Goal: Information Seeking & Learning: Learn about a topic

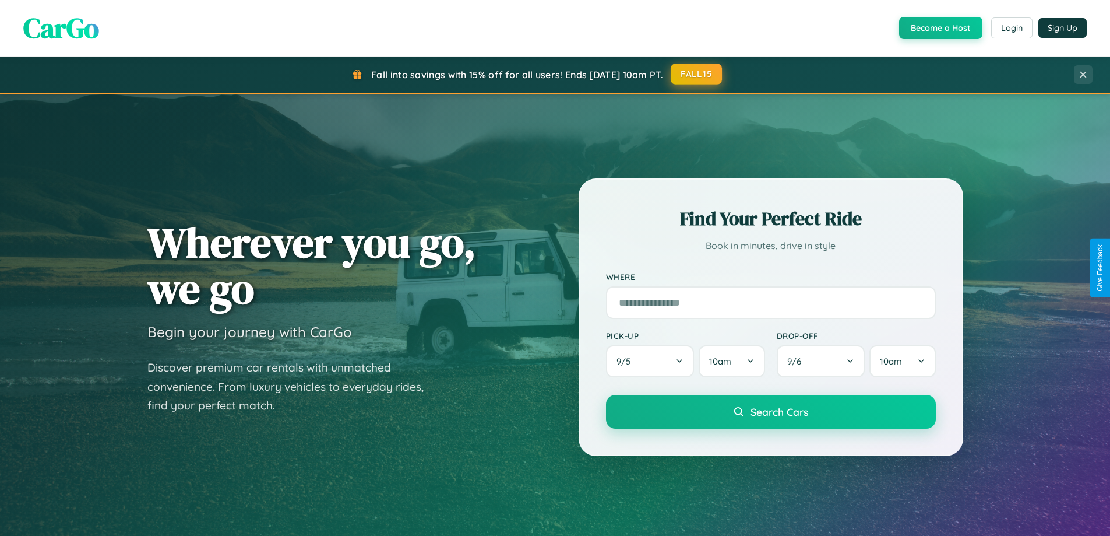
click at [697, 74] on button "FALL15" at bounding box center [696, 74] width 51 height 21
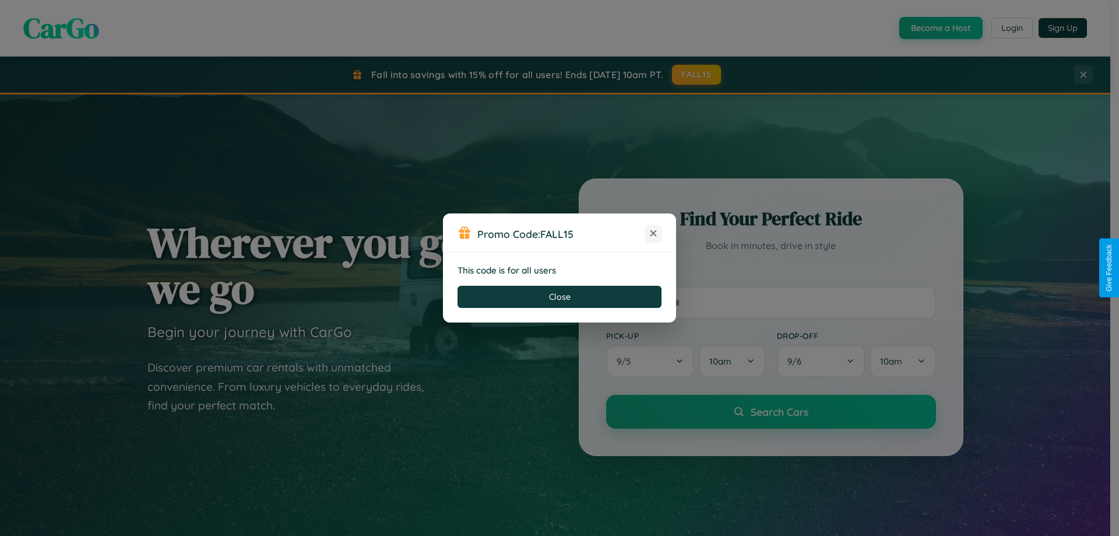
click at [653, 234] on icon at bounding box center [653, 233] width 12 height 12
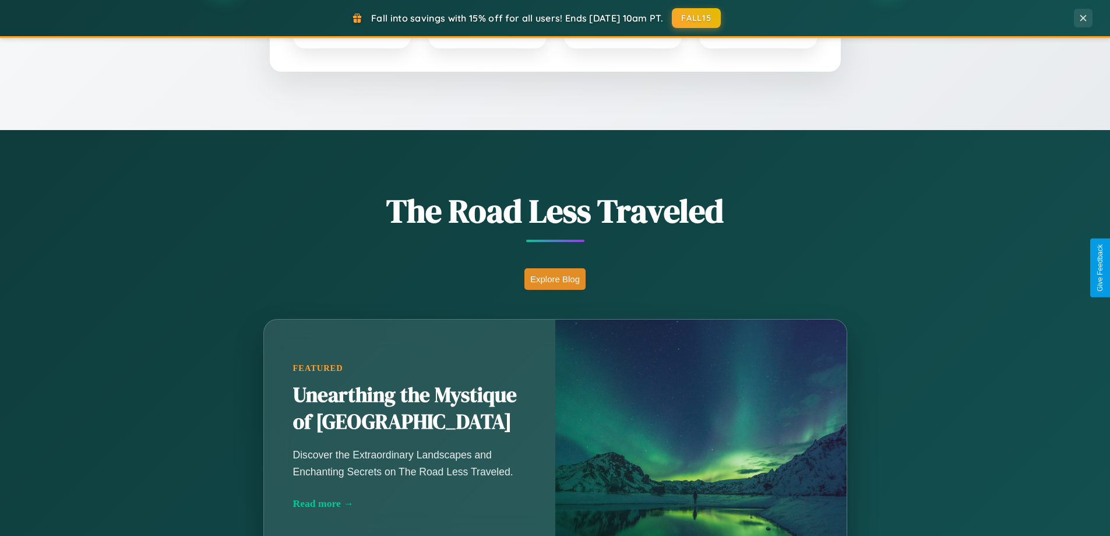
scroll to position [802, 0]
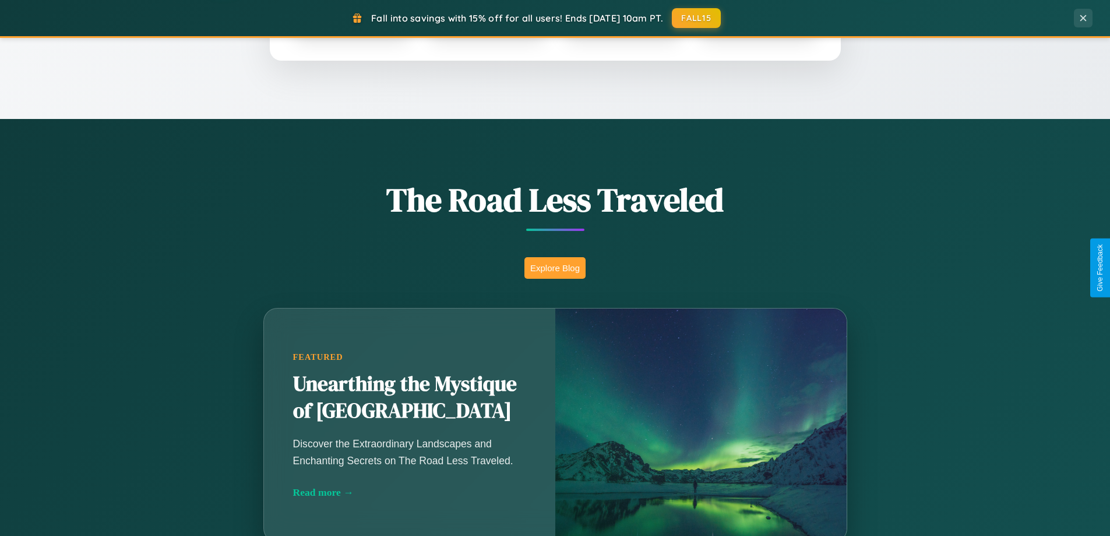
click at [555, 267] on button "Explore Blog" at bounding box center [555, 268] width 61 height 22
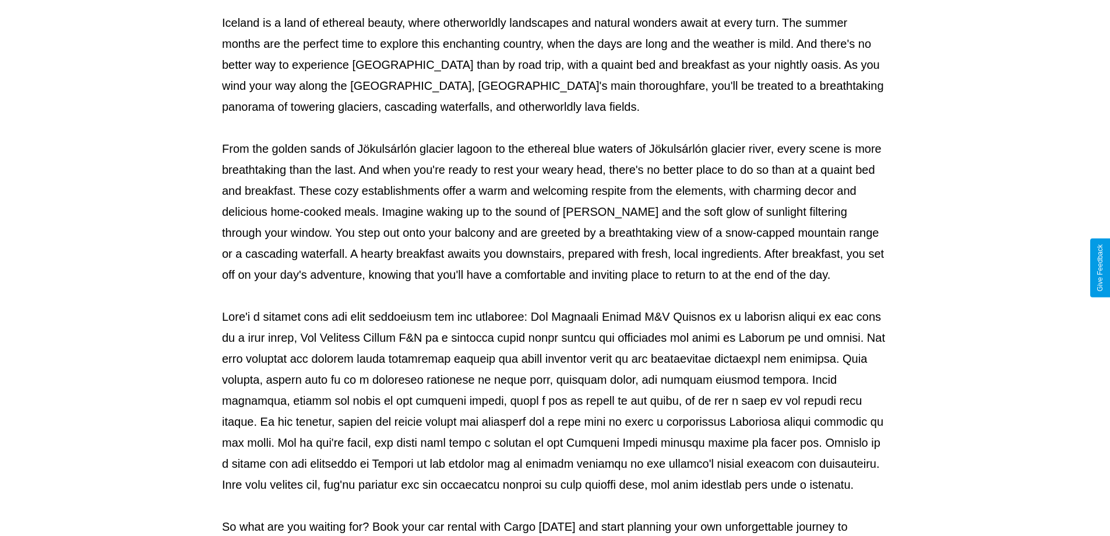
scroll to position [377, 0]
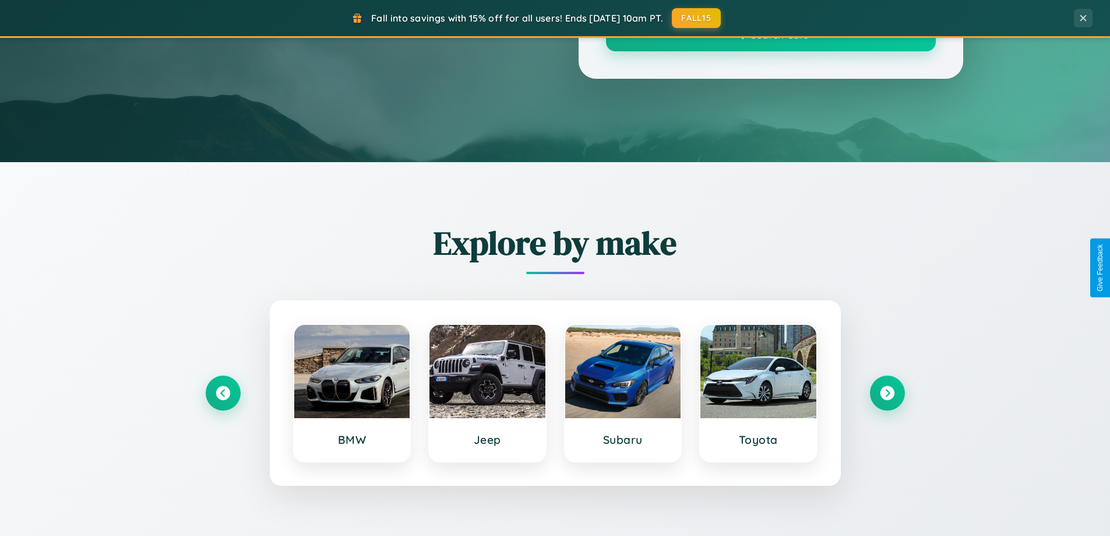
scroll to position [802, 0]
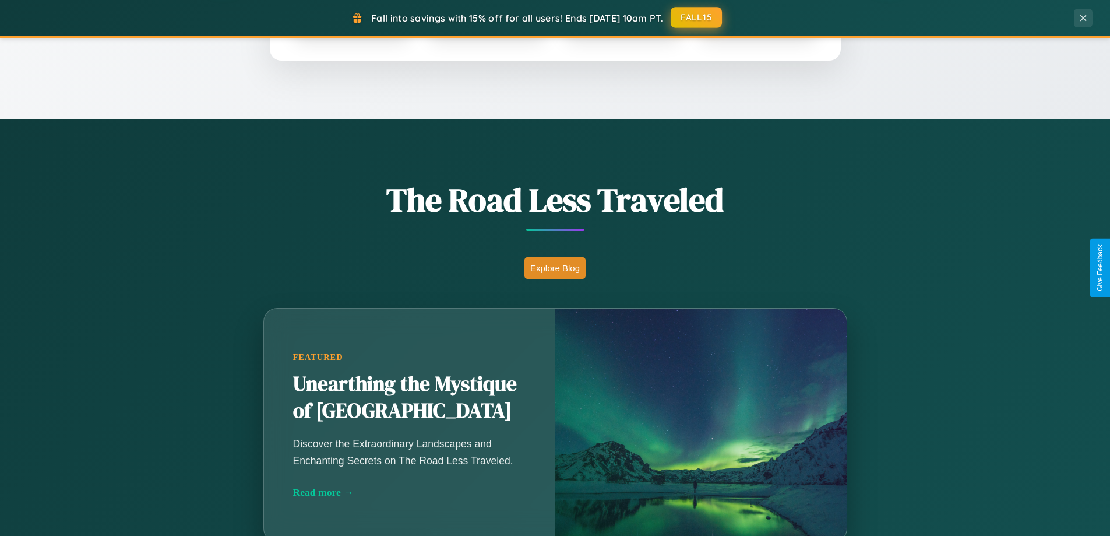
click at [697, 17] on button "FALL15" at bounding box center [696, 17] width 51 height 21
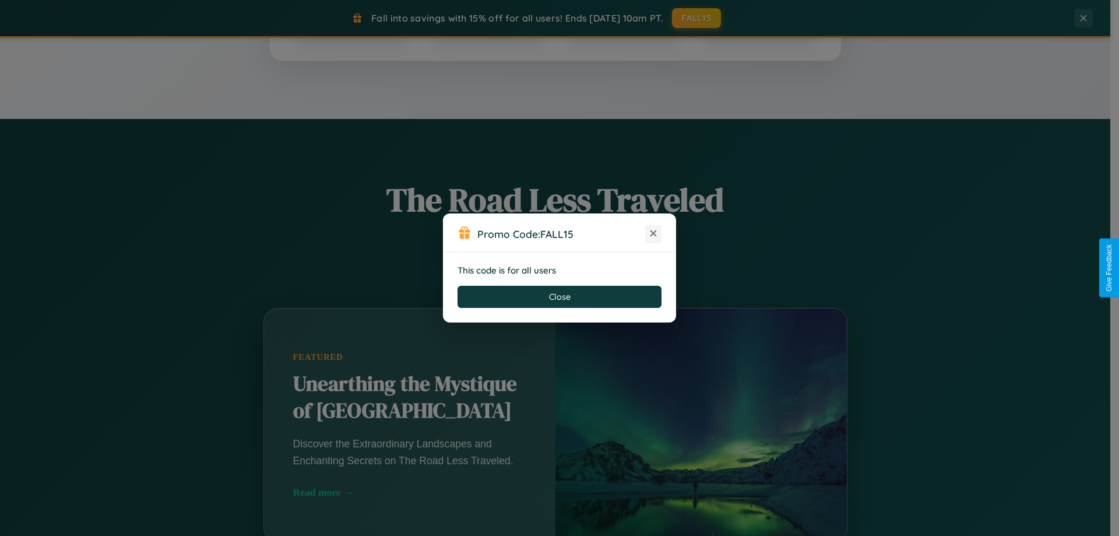
click at [653, 234] on icon at bounding box center [653, 233] width 12 height 12
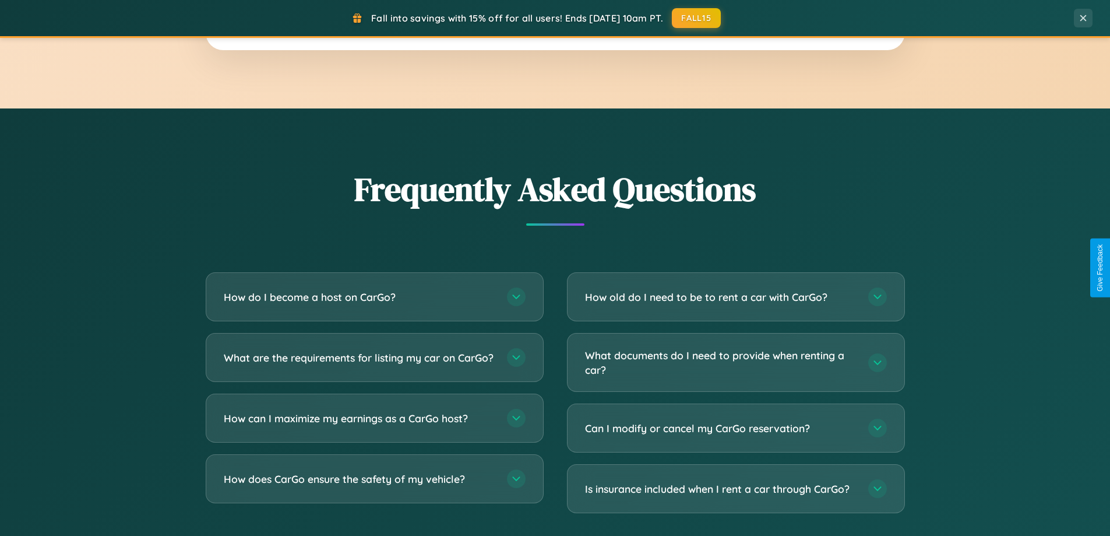
scroll to position [2243, 0]
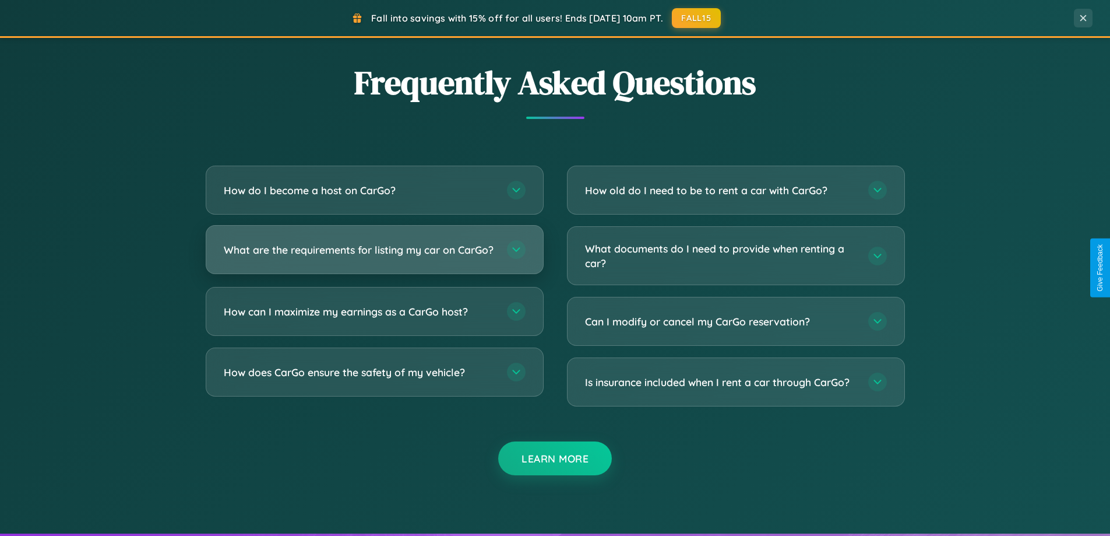
click at [374, 255] on h3 "What are the requirements for listing my car on CarGo?" at bounding box center [360, 249] width 272 height 15
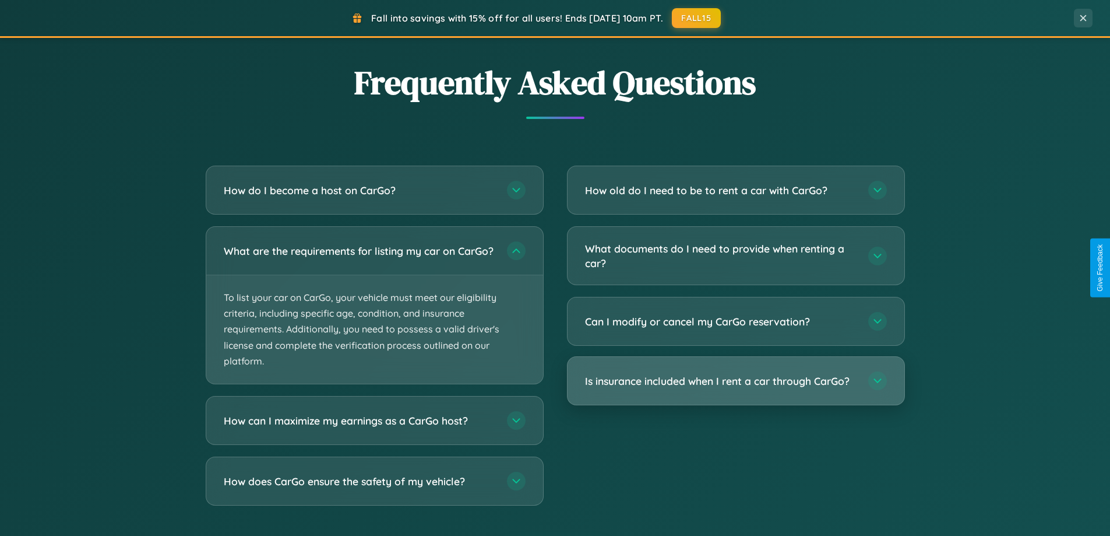
click at [735, 382] on h3 "Is insurance included when I rent a car through CarGo?" at bounding box center [721, 381] width 272 height 15
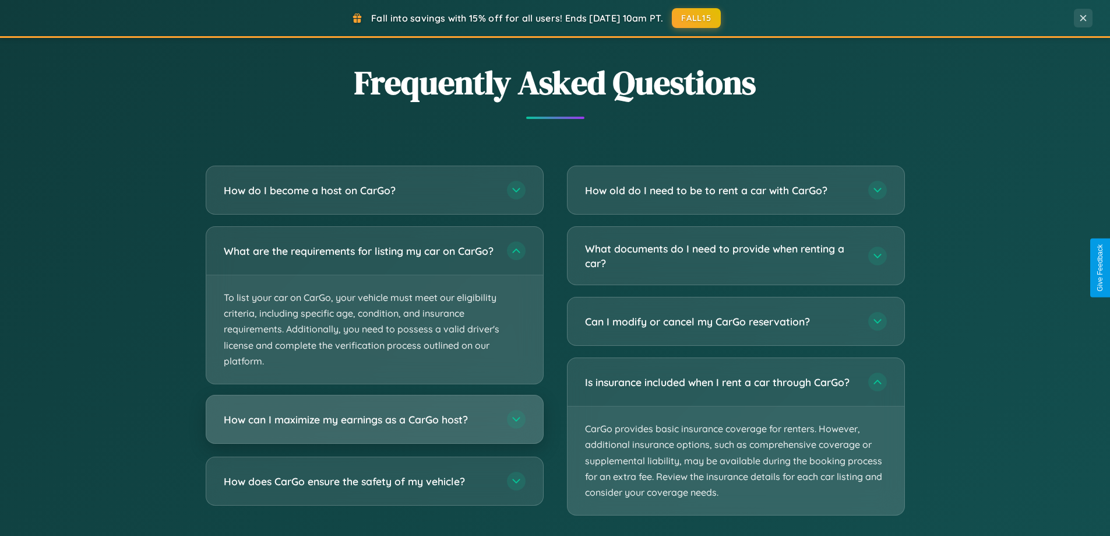
click at [374, 427] on h3 "How can I maximize my earnings as a CarGo host?" at bounding box center [360, 419] width 272 height 15
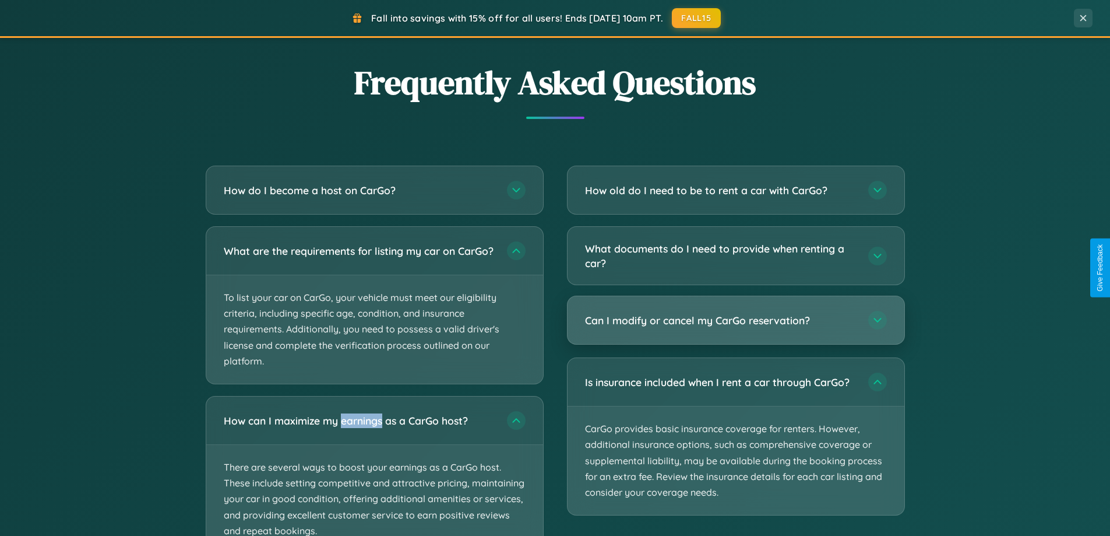
click at [735, 321] on h3 "Can I modify or cancel my CarGo reservation?" at bounding box center [721, 320] width 272 height 15
